Goal: Transaction & Acquisition: Purchase product/service

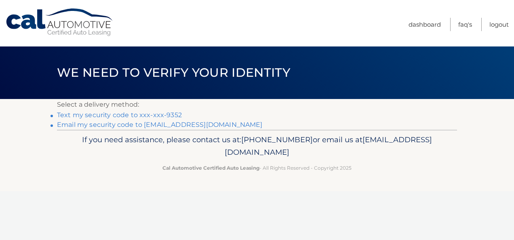
click at [159, 113] on link "Text my security code to xxx-xxx-9352" at bounding box center [119, 115] width 125 height 8
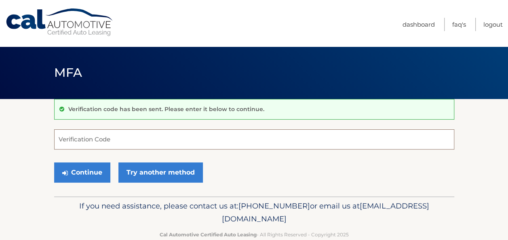
click at [178, 137] on input "Verification Code" at bounding box center [254, 139] width 400 height 20
type input "474447"
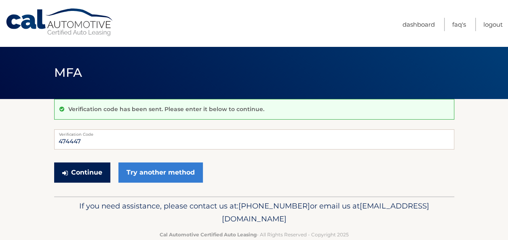
click at [103, 165] on button "Continue" at bounding box center [82, 172] width 56 height 20
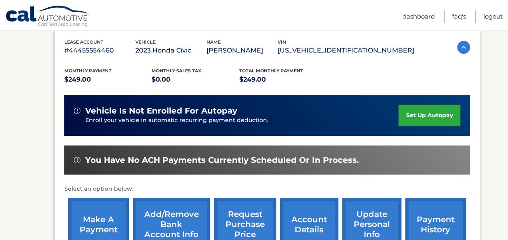
scroll to position [162, 0]
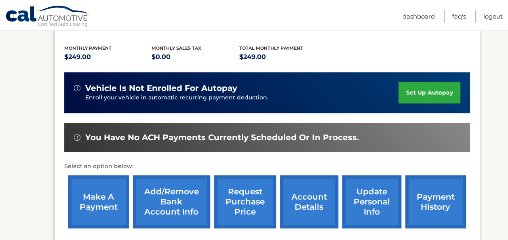
click at [314, 202] on link "account details" at bounding box center [309, 201] width 58 height 53
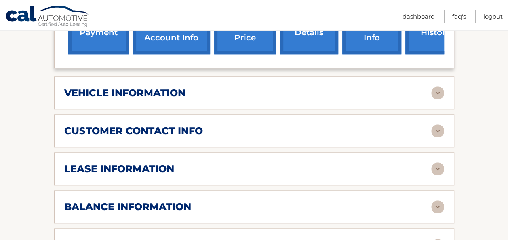
scroll to position [364, 0]
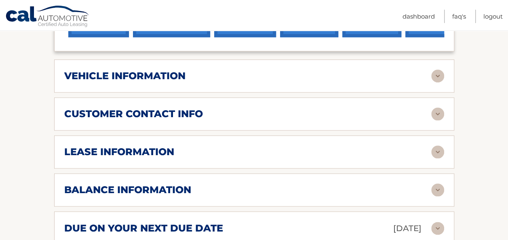
click at [289, 148] on div "lease information" at bounding box center [247, 152] width 367 height 12
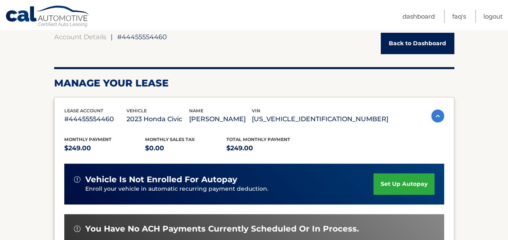
scroll to position [202, 0]
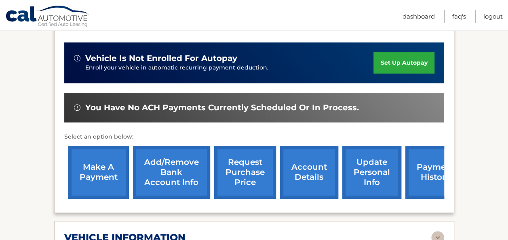
click at [96, 166] on link "make a payment" at bounding box center [98, 172] width 61 height 53
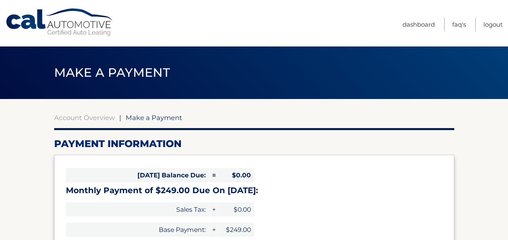
select select "ZjNjZmFkODUtNzg5Ni00OGZkLWExNjgtNzhjMjJiNDgzM2U3"
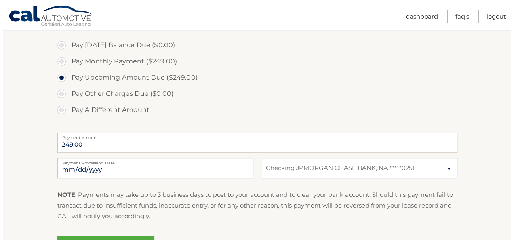
scroll to position [283, 0]
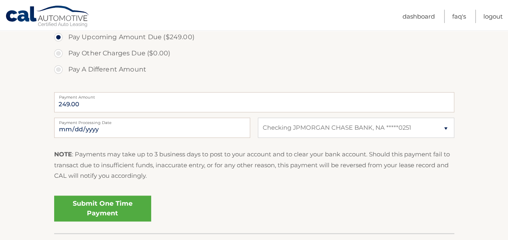
click at [120, 207] on link "Submit One Time Payment" at bounding box center [102, 209] width 97 height 26
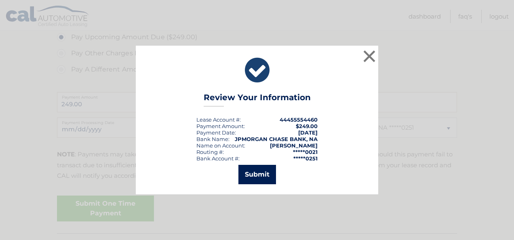
click at [262, 173] on button "Submit" at bounding box center [257, 174] width 38 height 19
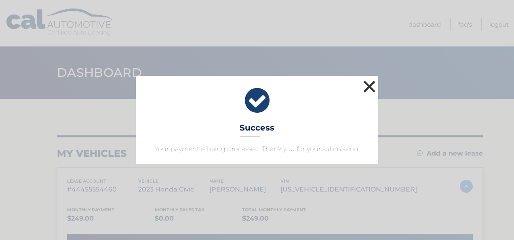
click at [373, 91] on button "×" at bounding box center [369, 86] width 16 height 16
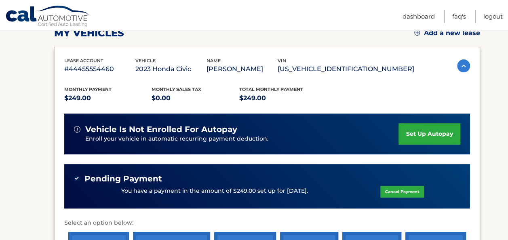
scroll to position [121, 0]
